Goal: Task Accomplishment & Management: Use online tool/utility

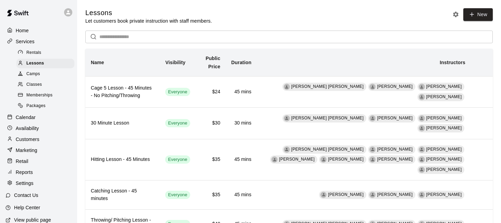
scroll to position [50, 0]
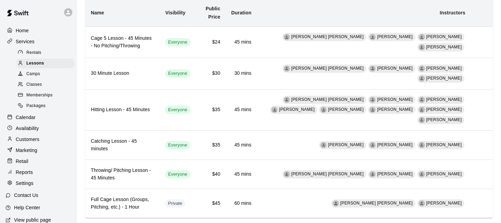
click at [38, 117] on div "Calendar" at bounding box center [38, 117] width 66 height 10
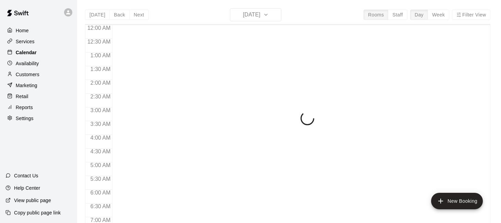
scroll to position [394, 0]
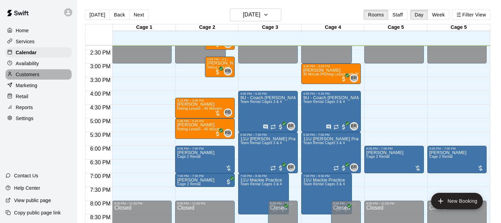
click at [52, 73] on div "Customers" at bounding box center [38, 74] width 66 height 10
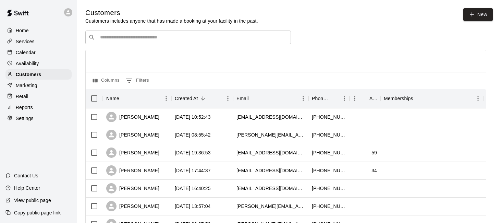
click at [40, 53] on div "Calendar" at bounding box center [38, 52] width 66 height 10
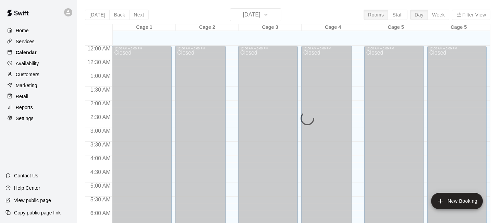
scroll to position [394, 0]
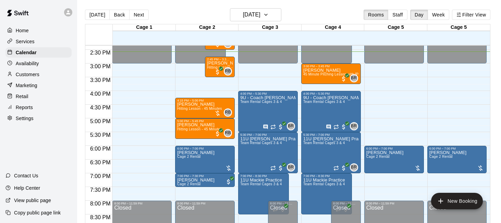
click at [40, 41] on div "Services" at bounding box center [38, 41] width 66 height 10
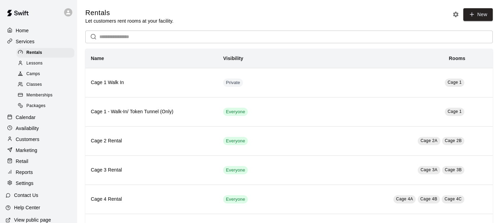
click at [55, 63] on div "Lessons" at bounding box center [45, 64] width 58 height 10
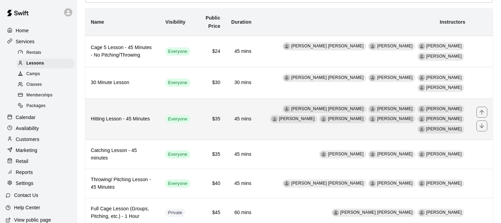
scroll to position [47, 0]
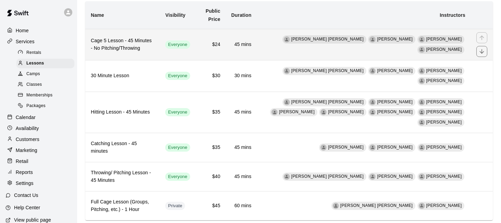
click at [196, 43] on td "Everyone" at bounding box center [178, 44] width 36 height 31
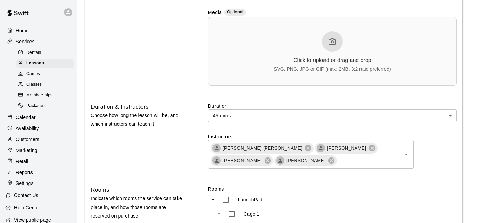
scroll to position [255, 0]
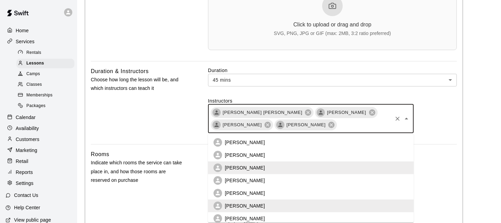
click at [338, 128] on input "text" at bounding box center [365, 124] width 54 height 9
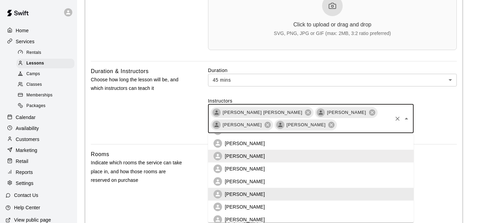
scroll to position [0, 0]
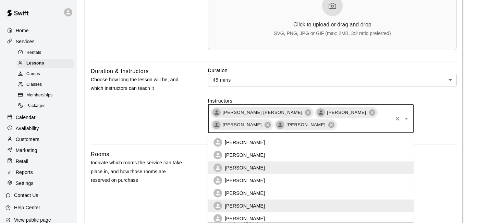
click at [315, 144] on li "[PERSON_NAME]" at bounding box center [311, 142] width 206 height 13
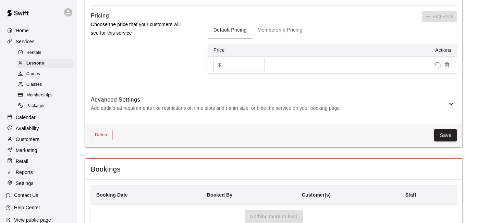
scroll to position [813, 0]
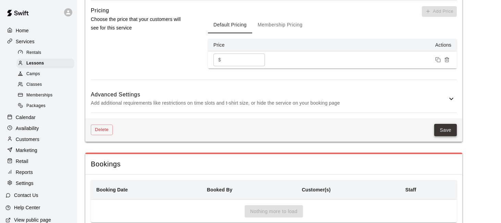
click at [452, 124] on button "Save" at bounding box center [446, 130] width 23 height 13
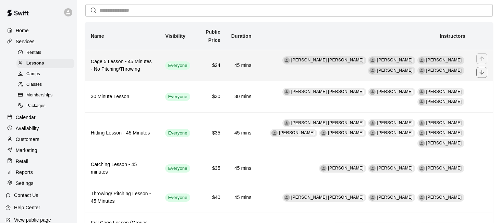
scroll to position [32, 0]
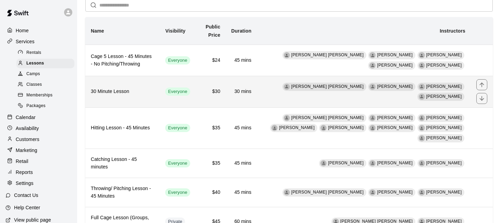
click at [286, 93] on td "[PERSON_NAME] [PERSON_NAME] [PERSON_NAME] [PERSON_NAME] [PERSON_NAME]" at bounding box center [364, 91] width 214 height 31
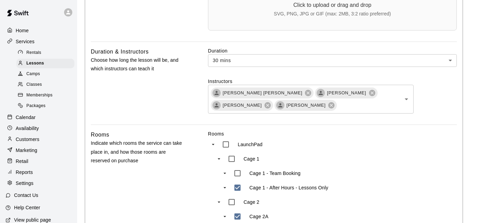
scroll to position [273, 0]
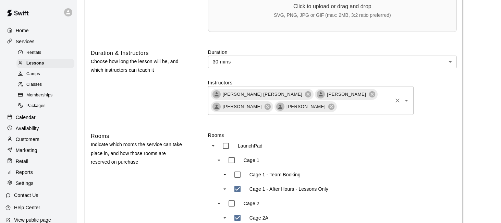
click at [338, 108] on input "text" at bounding box center [365, 106] width 54 height 9
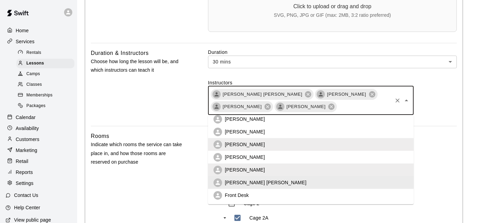
scroll to position [0, 0]
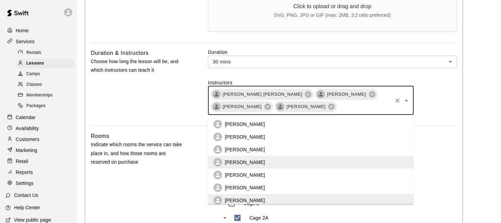
click at [327, 125] on li "[PERSON_NAME]" at bounding box center [311, 124] width 206 height 13
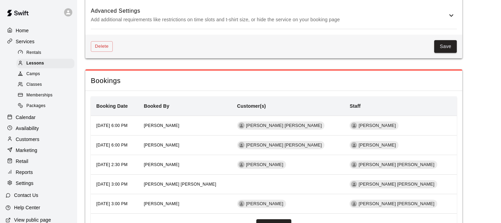
scroll to position [926, 0]
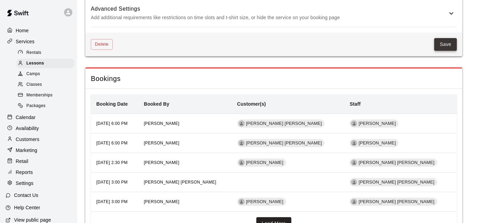
click at [449, 38] on button "Save" at bounding box center [446, 44] width 23 height 13
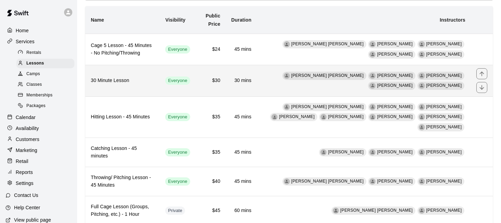
scroll to position [54, 0]
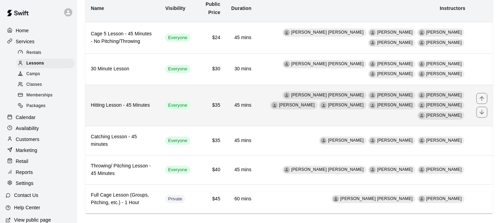
click at [242, 97] on td "45 mins" at bounding box center [241, 106] width 31 height 42
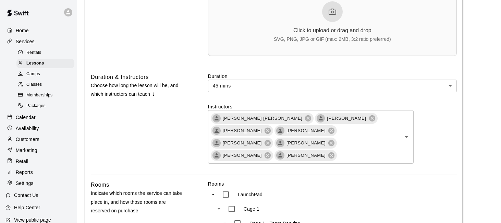
scroll to position [251, 0]
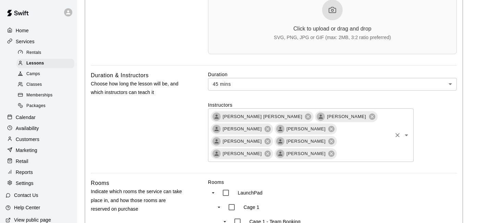
click at [377, 149] on input "text" at bounding box center [365, 153] width 54 height 9
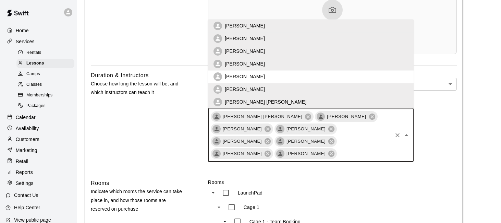
scroll to position [0, 0]
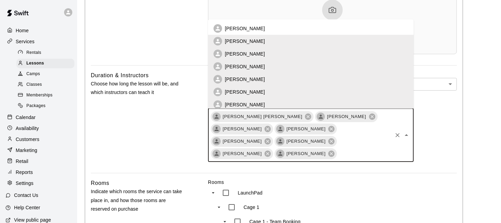
click at [369, 27] on li "[PERSON_NAME]" at bounding box center [311, 28] width 206 height 13
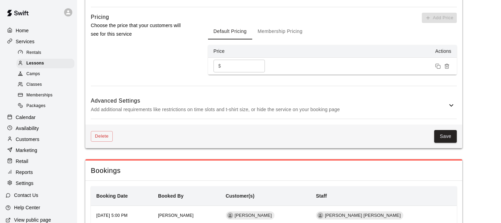
scroll to position [866, 0]
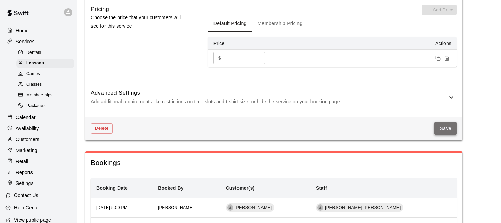
click at [445, 122] on button "Save" at bounding box center [446, 128] width 23 height 13
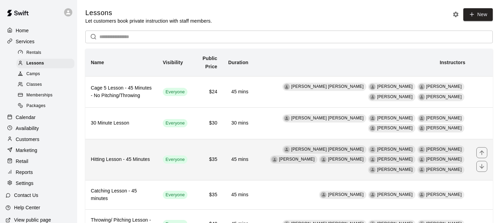
scroll to position [64, 0]
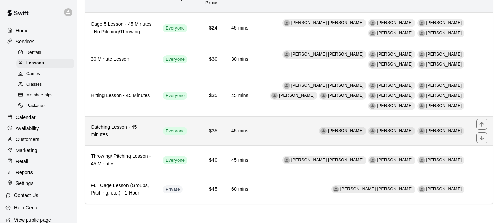
click at [298, 126] on td "[PERSON_NAME] [PERSON_NAME] [PERSON_NAME]" at bounding box center [362, 131] width 217 height 29
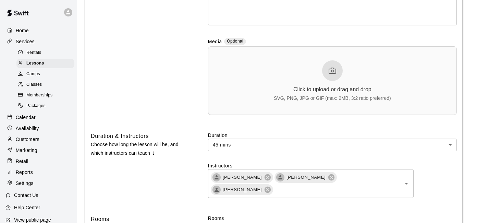
scroll to position [190, 0]
click at [407, 179] on icon "Open" at bounding box center [407, 183] width 8 height 8
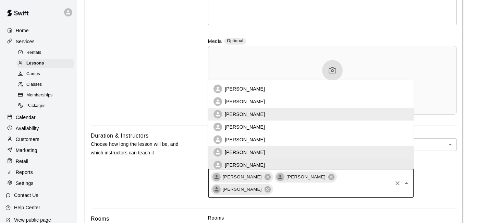
scroll to position [2, 0]
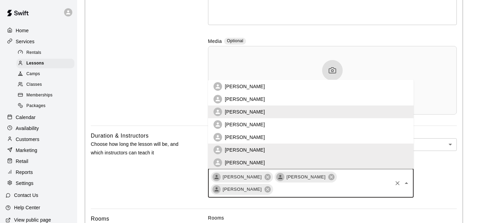
click at [347, 87] on li "[PERSON_NAME]" at bounding box center [311, 86] width 206 height 13
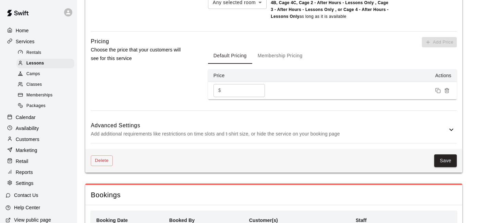
scroll to position [799, 0]
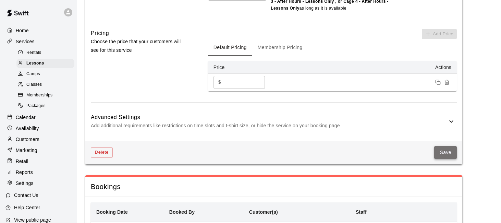
click at [444, 153] on button "Save" at bounding box center [446, 152] width 23 height 13
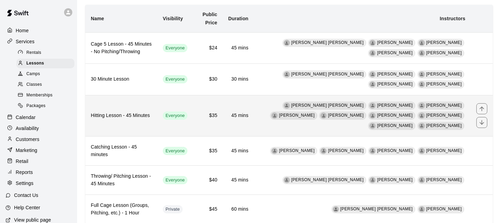
scroll to position [64, 0]
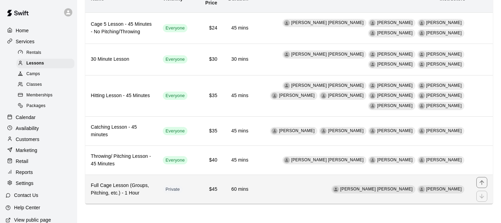
click at [236, 189] on td "60 mins" at bounding box center [238, 189] width 31 height 29
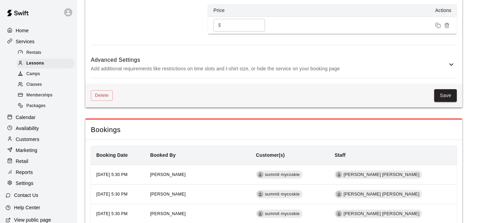
scroll to position [867, 0]
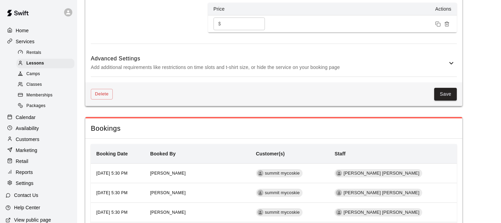
click at [235, 21] on input "**" at bounding box center [244, 23] width 41 height 13
type input "*"
type input "**"
click at [452, 89] on button "Save" at bounding box center [446, 94] width 23 height 13
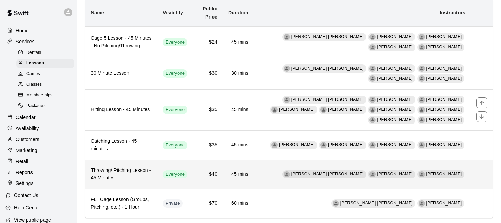
scroll to position [64, 0]
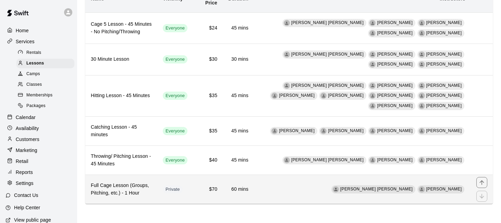
click at [205, 187] on td "$70" at bounding box center [208, 189] width 30 height 29
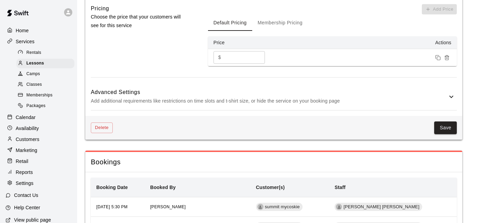
scroll to position [810, 0]
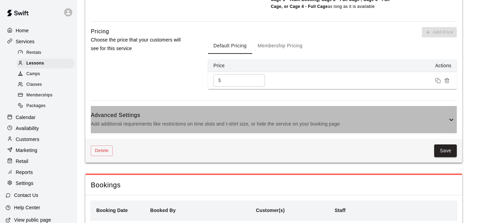
click at [327, 117] on h6 "Advanced Settings" at bounding box center [269, 115] width 357 height 9
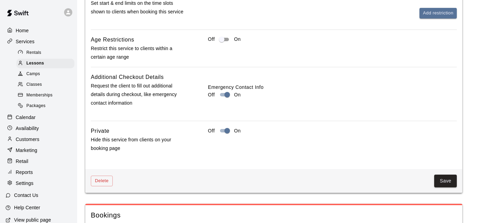
scroll to position [1047, 0]
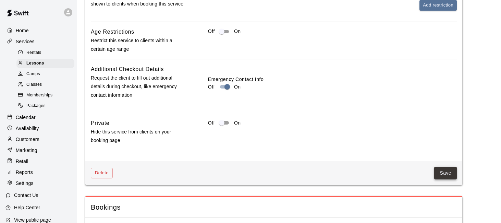
click at [442, 175] on button "Save" at bounding box center [446, 173] width 23 height 13
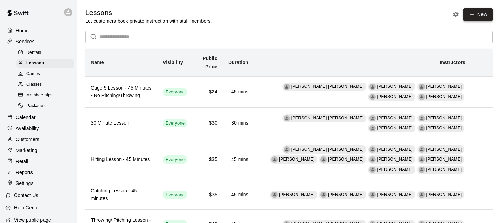
click at [478, 15] on link "New" at bounding box center [478, 14] width 29 height 13
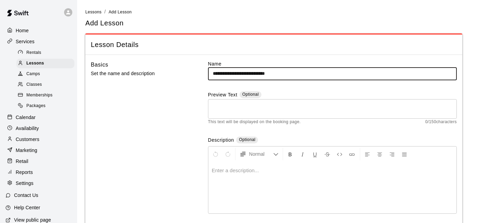
type input "**********"
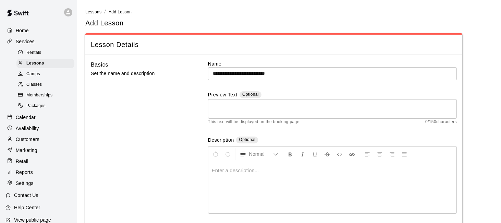
click at [272, 177] on div at bounding box center [333, 187] width 248 height 51
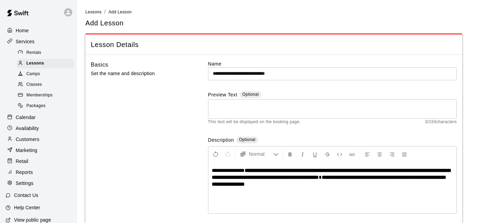
click at [346, 169] on strong "**********" at bounding box center [331, 174] width 239 height 12
click at [429, 169] on strong "**********" at bounding box center [331, 174] width 239 height 12
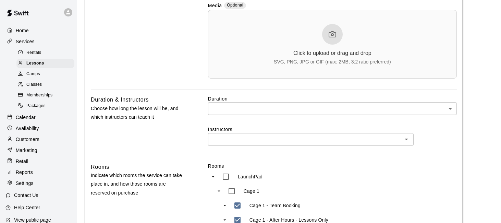
scroll to position [226, 0]
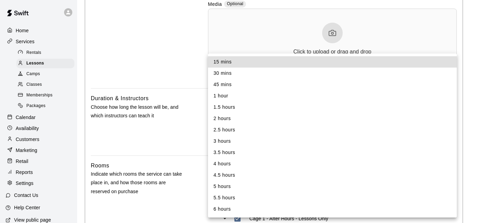
click at [395, 93] on li "1 hour" at bounding box center [332, 95] width 249 height 11
type input "**"
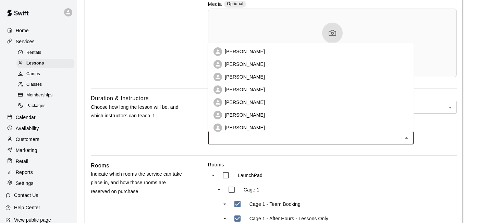
click at [300, 137] on input "text" at bounding box center [305, 138] width 190 height 9
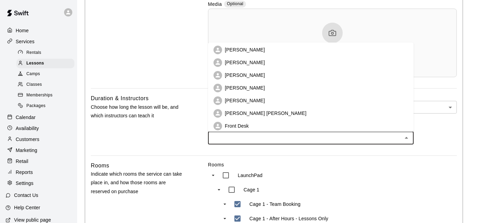
scroll to position [56, 0]
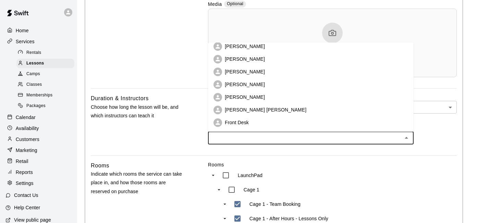
click at [286, 110] on li "[PERSON_NAME] [PERSON_NAME]" at bounding box center [311, 110] width 206 height 13
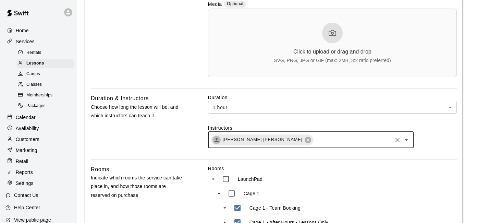
click at [293, 144] on div "[PERSON_NAME] [PERSON_NAME] ​" at bounding box center [311, 140] width 206 height 16
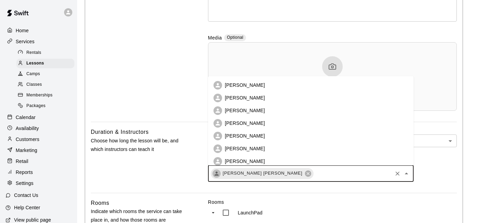
scroll to position [188, 0]
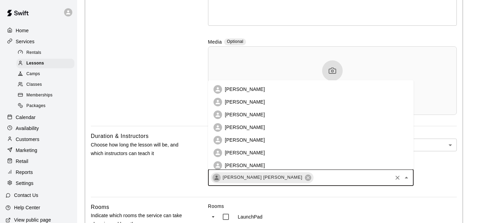
click at [279, 90] on li "[PERSON_NAME]" at bounding box center [311, 89] width 206 height 13
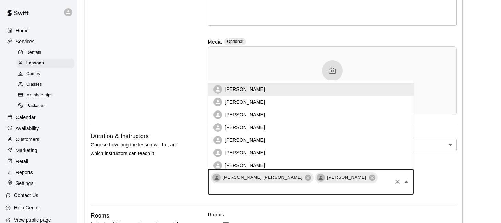
click at [362, 184] on input "text" at bounding box center [300, 188] width 181 height 9
click at [355, 100] on li "[PERSON_NAME]" at bounding box center [311, 102] width 206 height 13
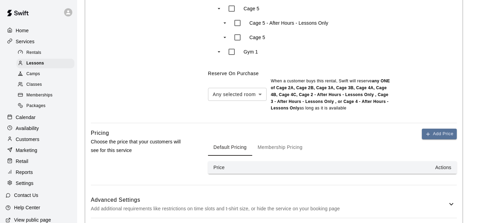
scroll to position [725, 0]
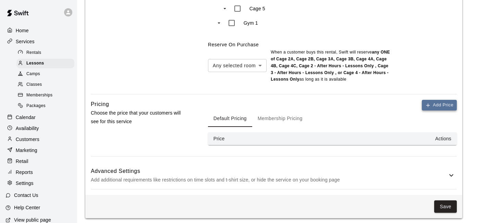
click at [428, 105] on icon "button" at bounding box center [428, 105] width 3 height 0
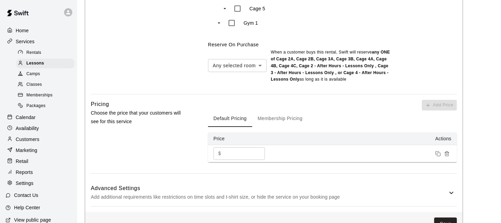
click at [229, 147] on input "*" at bounding box center [244, 153] width 41 height 13
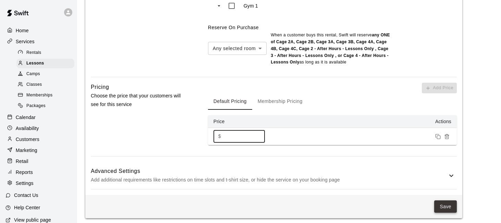
type input "**"
click at [440, 208] on button "Save" at bounding box center [446, 206] width 23 height 13
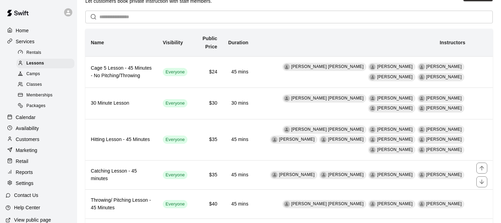
scroll to position [93, 0]
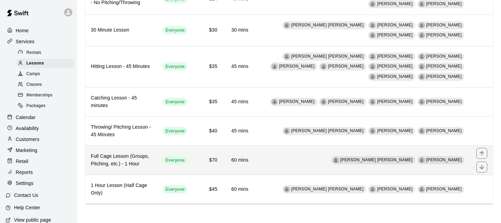
click at [147, 159] on h6 "Full Cage Lesson (Groups, Pitching, etc.) - 1 Hour" at bounding box center [121, 160] width 61 height 15
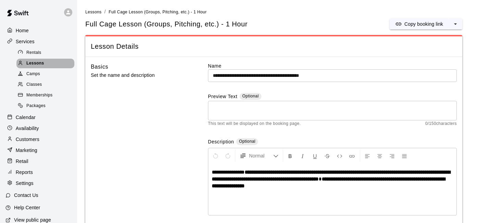
click at [39, 61] on span "Lessons" at bounding box center [35, 63] width 18 height 7
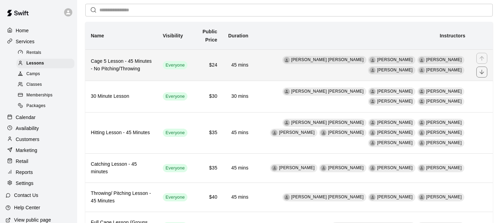
scroll to position [93, 0]
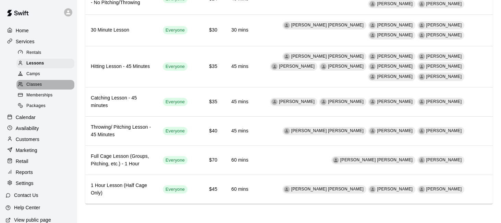
click at [44, 86] on div "Classes" at bounding box center [45, 85] width 58 height 10
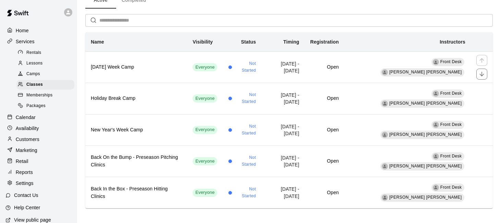
scroll to position [42, 0]
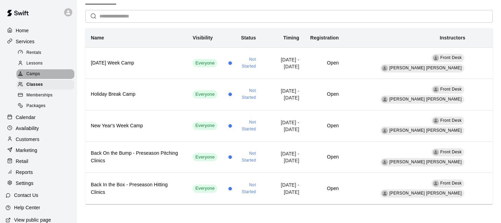
click at [42, 76] on div "Camps" at bounding box center [45, 74] width 58 height 10
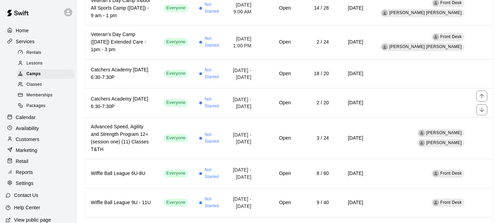
scroll to position [223, 0]
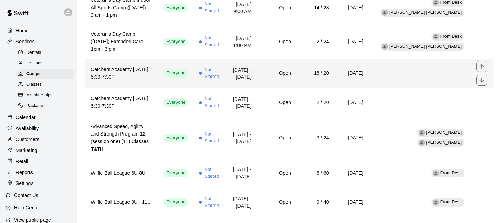
click at [186, 88] on td "Everyone" at bounding box center [176, 73] width 36 height 29
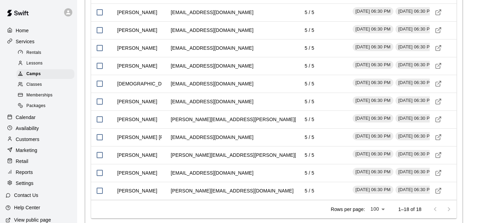
scroll to position [989, 0]
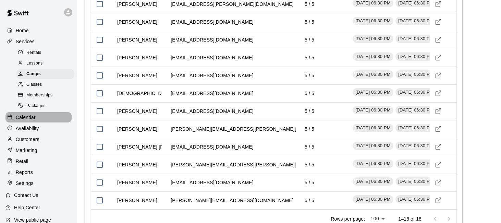
click at [36, 114] on div "Calendar" at bounding box center [38, 117] width 66 height 10
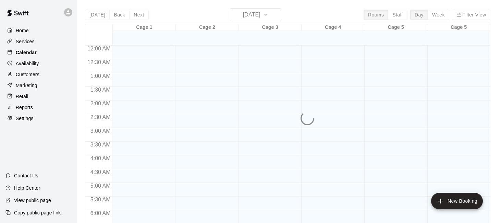
scroll to position [413, 0]
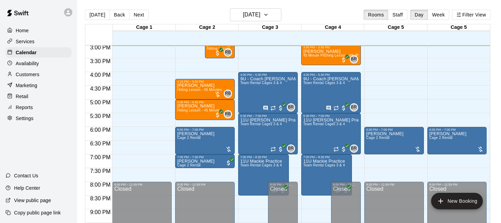
click at [41, 107] on div "Reports" at bounding box center [38, 107] width 66 height 10
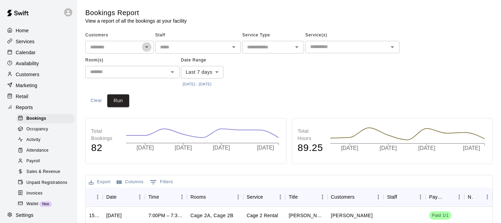
click at [149, 46] on icon "Open" at bounding box center [147, 47] width 8 height 8
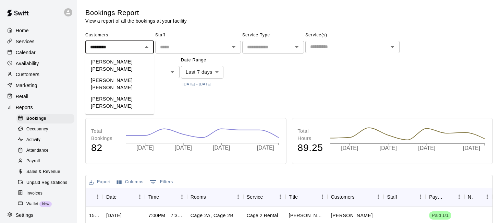
click at [122, 81] on li "[PERSON_NAME] [PERSON_NAME]" at bounding box center [119, 84] width 69 height 19
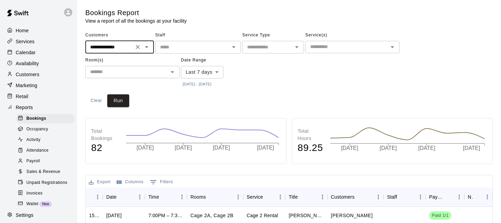
type input "**********"
click at [215, 72] on body "**********" at bounding box center [250, 209] width 501 height 418
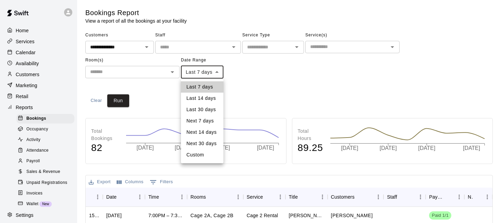
click at [202, 154] on li "Custom" at bounding box center [202, 154] width 43 height 11
type input "******"
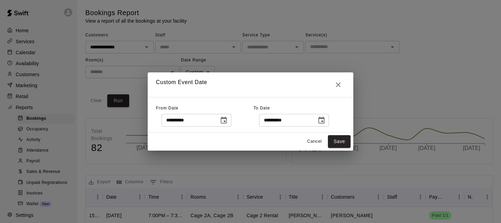
click at [220, 118] on button "Choose date, selected date is Oct 8, 2025" at bounding box center [224, 121] width 14 height 14
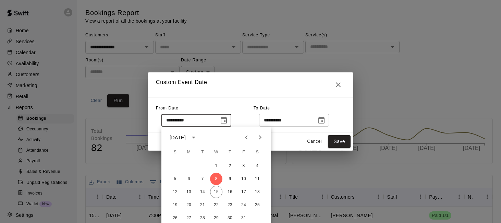
click at [249, 137] on icon "Previous month" at bounding box center [247, 137] width 8 height 8
click at [243, 167] on button "1" at bounding box center [244, 166] width 12 height 12
type input "**********"
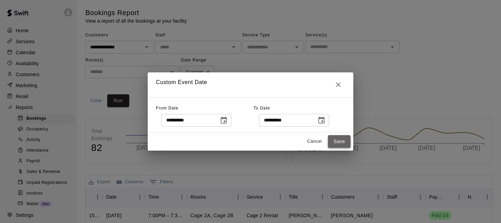
click at [340, 139] on button "Save" at bounding box center [339, 141] width 23 height 13
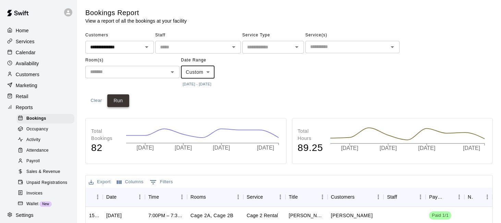
click at [122, 95] on button "Run" at bounding box center [118, 100] width 22 height 13
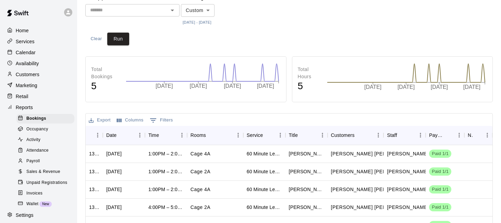
scroll to position [120, 0]
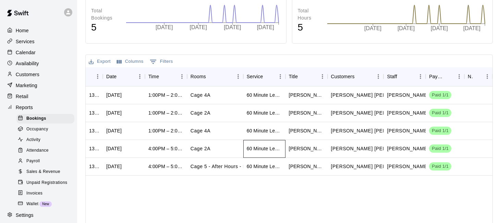
click at [258, 149] on div "60 Minute Lesson - with [PERSON_NAME] [PERSON_NAME]" at bounding box center [264, 148] width 35 height 7
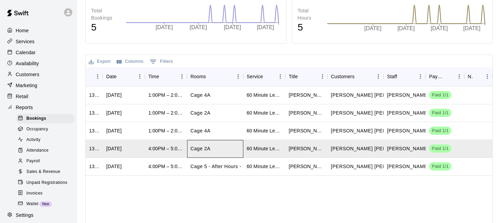
click at [213, 153] on div "Cage 2A" at bounding box center [215, 149] width 56 height 18
click at [206, 170] on div "Cage 5 - After Hours - Lessons Only" at bounding box center [233, 176] width 68 height 12
click at [39, 74] on div "Customers" at bounding box center [38, 74] width 66 height 10
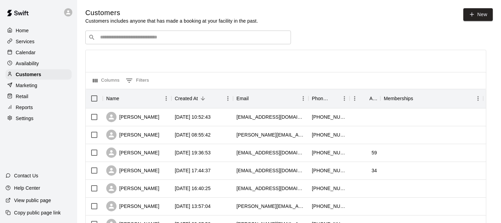
click at [144, 42] on div "​ ​" at bounding box center [188, 38] width 206 height 14
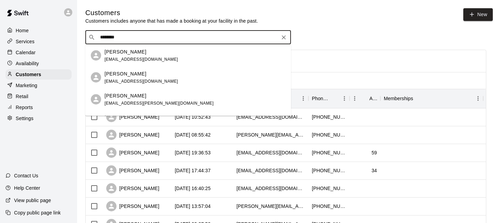
type input "*********"
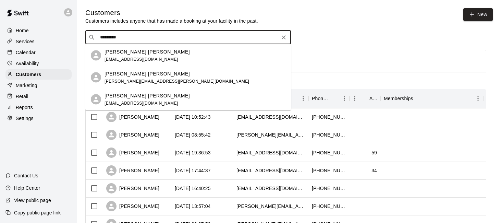
click at [162, 95] on div "[PERSON_NAME] [PERSON_NAME] [EMAIL_ADDRESS][DOMAIN_NAME]" at bounding box center [195, 99] width 181 height 15
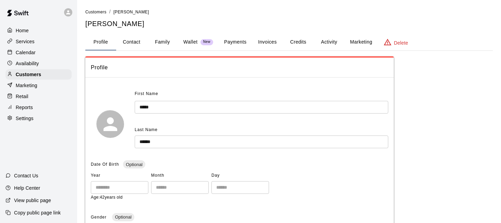
click at [236, 40] on button "Payments" at bounding box center [235, 42] width 33 height 16
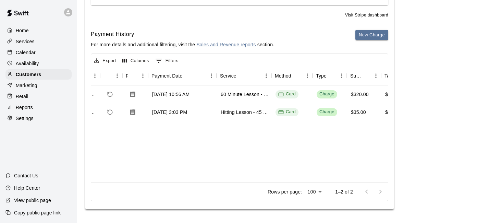
scroll to position [0, 31]
click at [133, 90] on button "Download Receipt" at bounding box center [132, 94] width 12 height 12
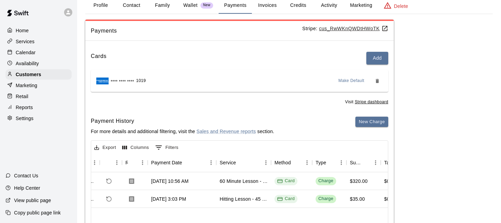
scroll to position [11, 0]
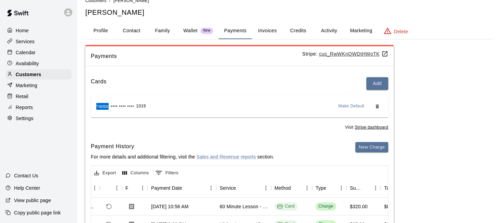
click at [34, 107] on div "Reports" at bounding box center [38, 107] width 66 height 10
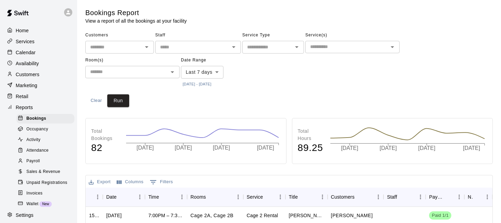
click at [138, 45] on input "text" at bounding box center [113, 47] width 53 height 9
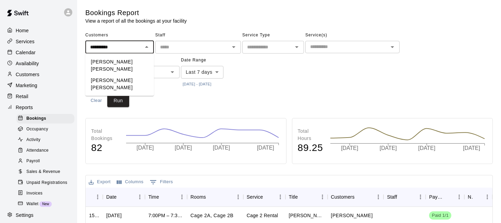
click at [133, 62] on li "[PERSON_NAME] [PERSON_NAME]" at bounding box center [119, 65] width 69 height 19
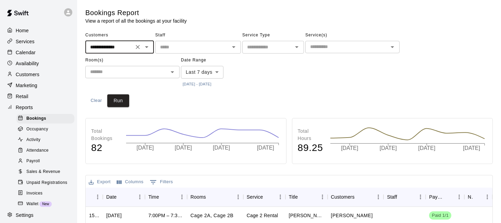
type input "**********"
click at [195, 86] on button "[DATE] - [DATE]" at bounding box center [197, 84] width 32 height 9
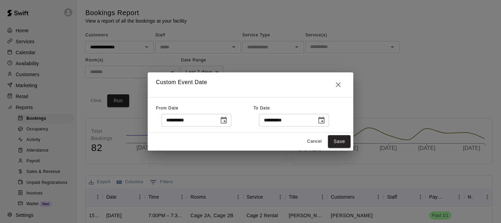
click at [231, 118] on button "Choose date, selected date is Oct 8, 2025" at bounding box center [224, 121] width 14 height 14
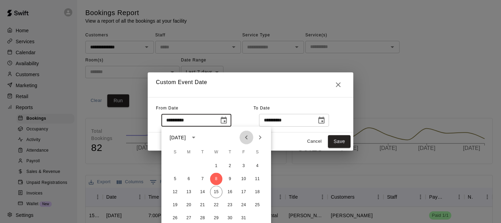
click at [249, 136] on icon "Previous month" at bounding box center [247, 137] width 8 height 8
click at [247, 164] on button "1" at bounding box center [244, 166] width 12 height 12
type input "**********"
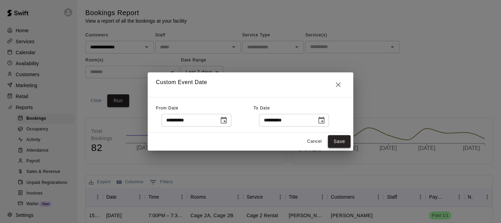
click at [337, 140] on button "Save" at bounding box center [339, 141] width 23 height 13
type input "******"
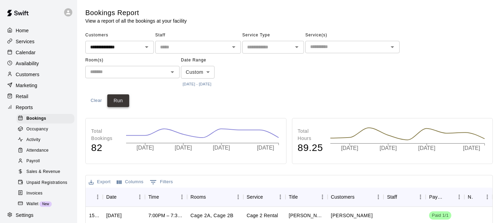
click at [120, 103] on button "Run" at bounding box center [118, 100] width 22 height 13
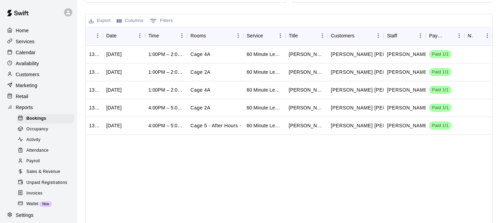
scroll to position [168, 0]
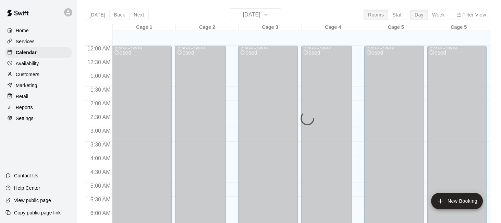
scroll to position [340, 0]
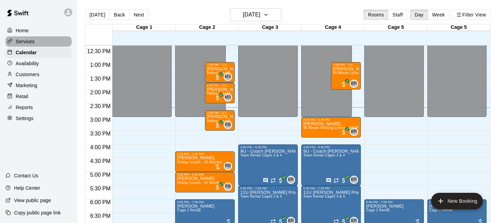
click at [40, 44] on div "Services" at bounding box center [38, 41] width 66 height 10
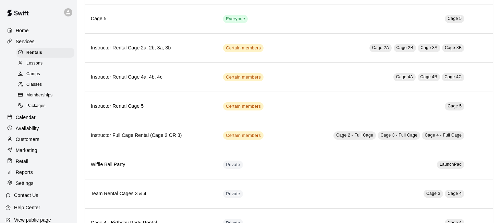
scroll to position [239, 0]
click at [49, 67] on div "Lessons" at bounding box center [45, 64] width 58 height 10
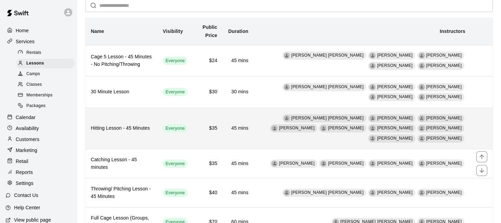
scroll to position [64, 0]
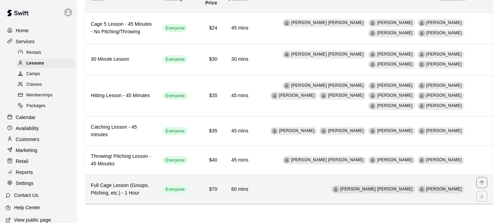
click at [123, 182] on h6 "Full Cage Lesson (Groups, Pitching, etc.) - 1 Hour" at bounding box center [121, 189] width 61 height 15
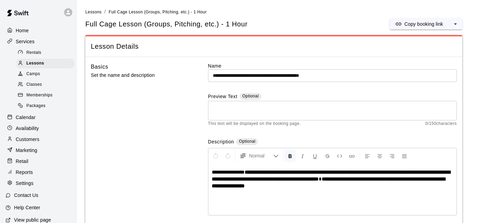
click at [257, 186] on strong "**********" at bounding box center [329, 182] width 234 height 12
click at [255, 186] on strong "**********" at bounding box center [329, 182] width 234 height 12
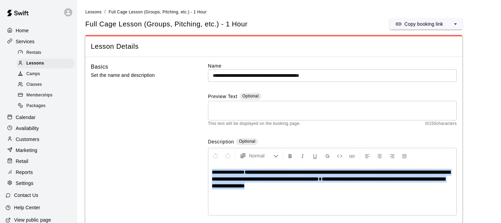
click at [41, 117] on div "Calendar" at bounding box center [38, 117] width 66 height 10
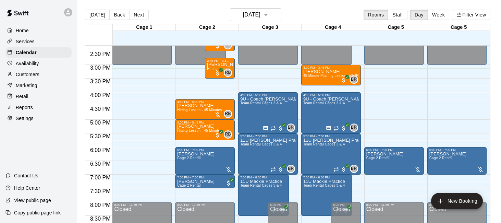
scroll to position [392, 0]
